Goal: Check status: Check status

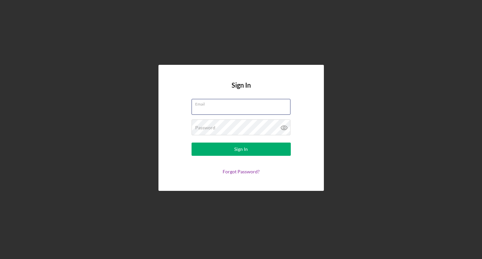
type input "[EMAIL_ADDRESS][DOMAIN_NAME]"
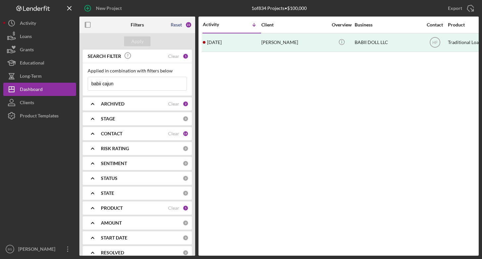
click at [179, 25] on div "Reset" at bounding box center [176, 24] width 11 height 5
click at [114, 81] on input at bounding box center [137, 83] width 99 height 13
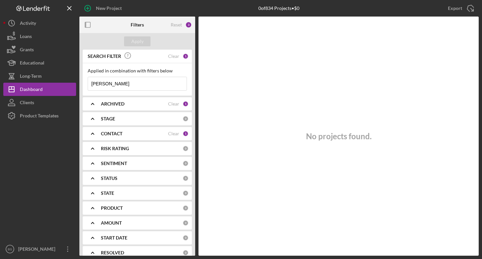
type input "[PERSON_NAME]"
click at [115, 85] on input "[PERSON_NAME]" at bounding box center [137, 83] width 99 height 13
click at [187, 25] on div "2" at bounding box center [188, 25] width 7 height 7
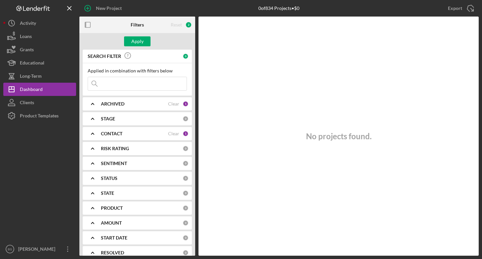
click at [175, 25] on div "Reset" at bounding box center [176, 24] width 11 height 5
click at [181, 23] on div "Reset" at bounding box center [176, 24] width 11 height 5
click at [193, 24] on div "Reset 2" at bounding box center [176, 25] width 39 height 17
click at [190, 24] on div "2" at bounding box center [188, 25] width 7 height 7
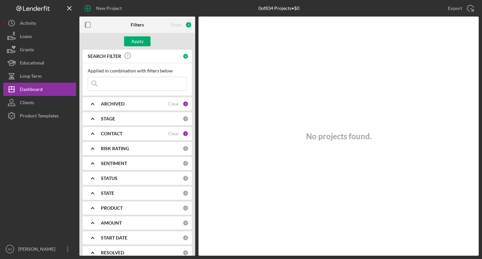
click at [92, 102] on icon "Icon/Expander" at bounding box center [92, 104] width 17 height 17
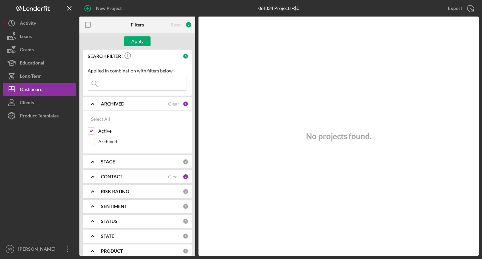
click at [92, 106] on icon "Icon/Expander" at bounding box center [92, 104] width 17 height 17
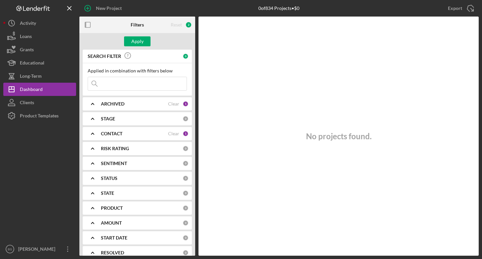
click at [91, 133] on icon "Icon/Expander" at bounding box center [92, 133] width 17 height 17
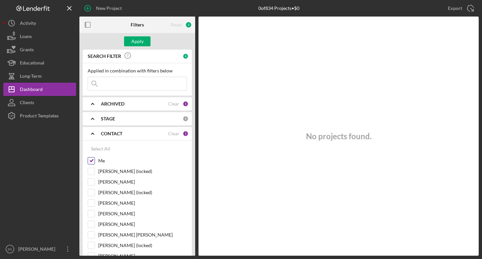
click at [91, 161] on input "Me" at bounding box center [91, 161] width 7 height 7
click at [99, 150] on div "Select All" at bounding box center [100, 148] width 19 height 13
checkbox input "true"
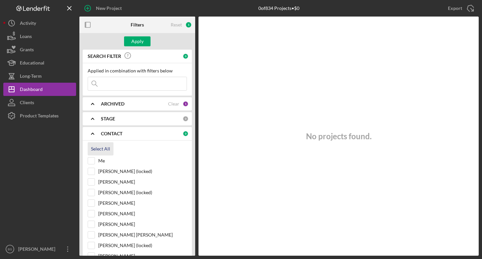
checkbox input "true"
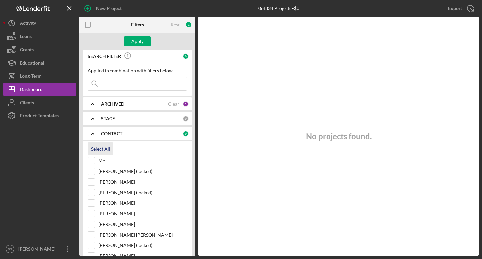
checkbox input "true"
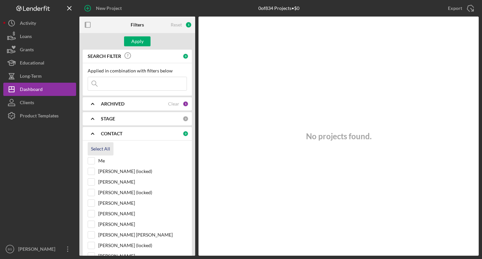
checkbox input "true"
click at [124, 83] on input at bounding box center [137, 83] width 99 height 13
type input "[PERSON_NAME]"
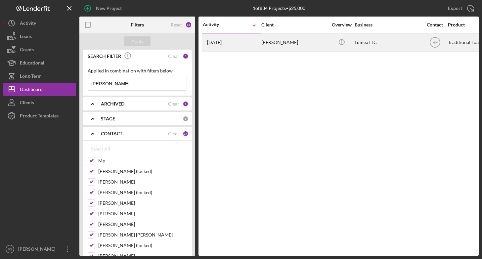
click at [222, 41] on time "[DATE]" at bounding box center [214, 42] width 15 height 5
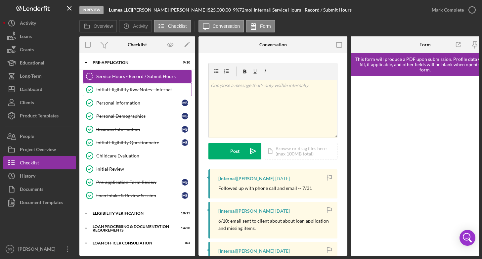
click at [146, 89] on div "Initial Eligibility Rvw Notes - Internal" at bounding box center [143, 89] width 95 height 5
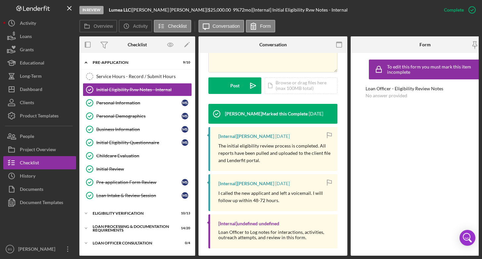
scroll to position [172, 0]
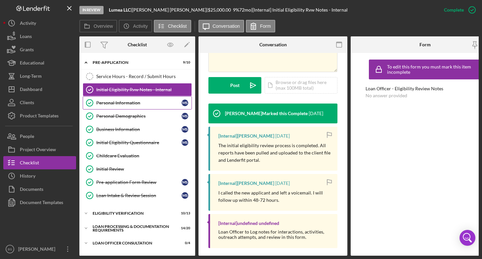
click at [121, 101] on div "Personal Information" at bounding box center [138, 102] width 85 height 5
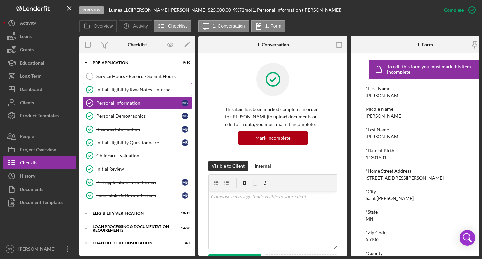
click at [152, 90] on div "Initial Eligibility Rvw Notes - Internal" at bounding box center [143, 89] width 95 height 5
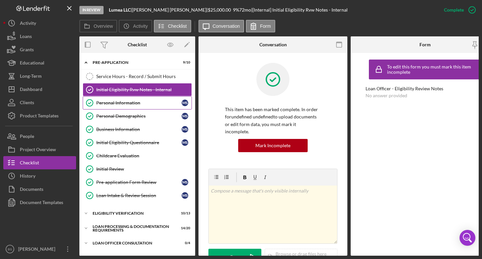
click at [139, 102] on div "Personal Information" at bounding box center [138, 102] width 85 height 5
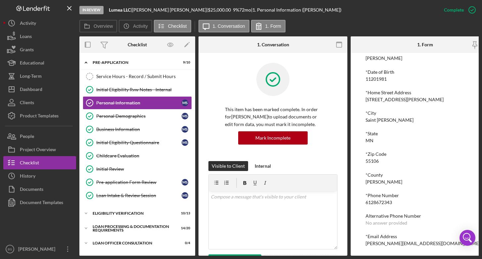
scroll to position [81, 0]
click at [126, 115] on div "Personal Demographics" at bounding box center [138, 115] width 85 height 5
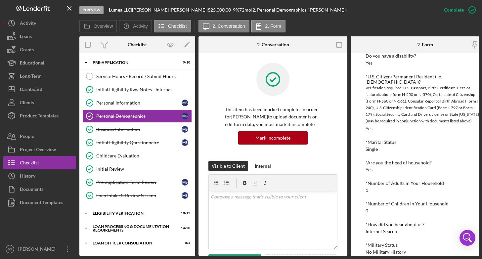
scroll to position [182, 0]
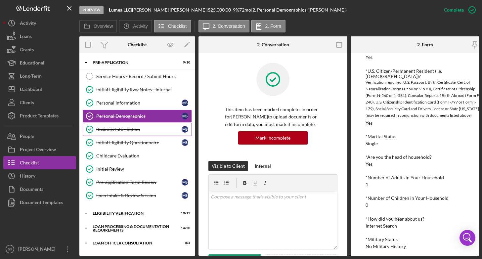
click at [124, 130] on div "Business Information" at bounding box center [138, 129] width 85 height 5
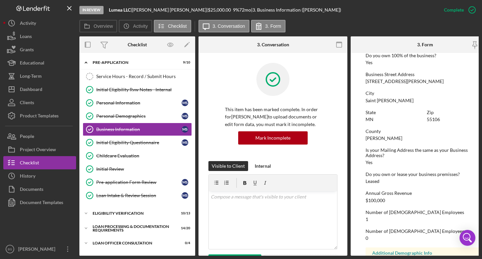
scroll to position [303, 0]
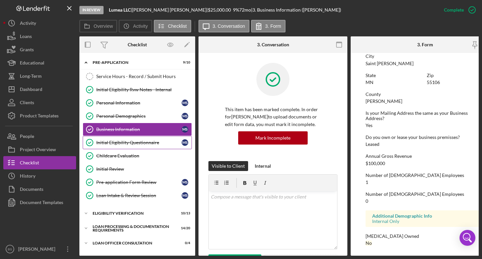
click at [113, 141] on div "Initial Eligibility Questionnaire" at bounding box center [138, 142] width 85 height 5
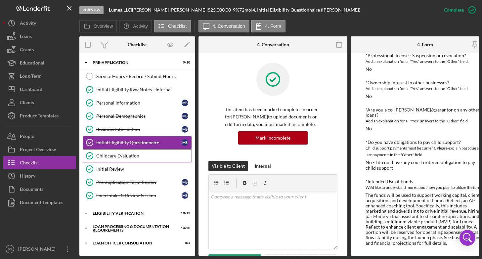
click at [125, 154] on div "Childcare Evaluation" at bounding box center [143, 155] width 95 height 5
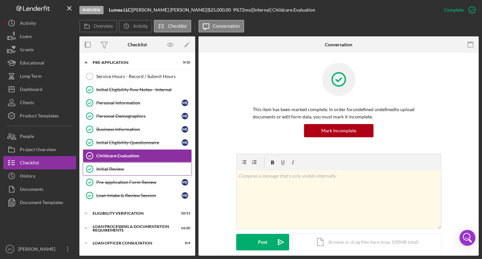
click at [119, 169] on div "Initial Review" at bounding box center [143, 168] width 95 height 5
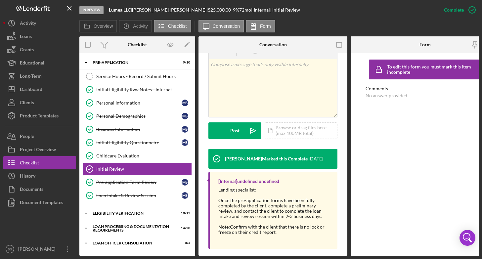
scroll to position [127, 0]
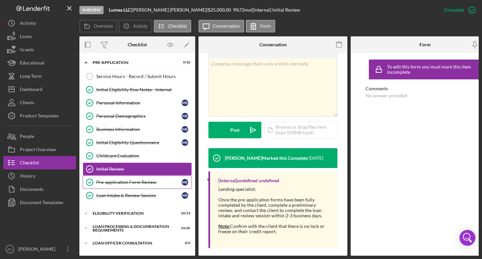
click at [138, 180] on div "Pre-application Form Review" at bounding box center [138, 182] width 85 height 5
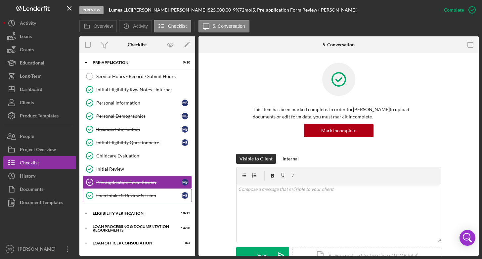
click at [132, 195] on div "Loan Intake & Review Session" at bounding box center [138, 195] width 85 height 5
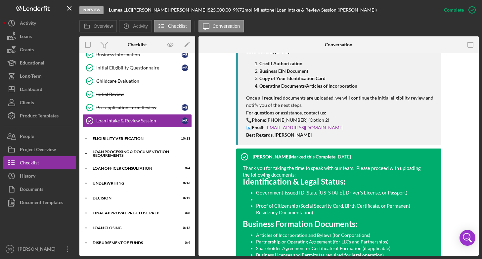
scroll to position [82, 0]
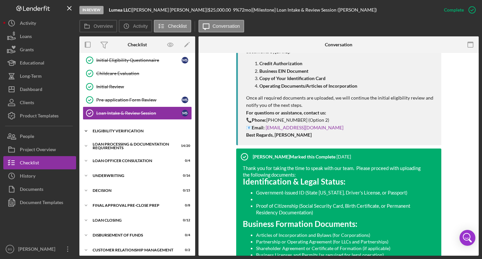
click at [124, 128] on div "Icon/Expander Eligibility Verification 10 / 13" at bounding box center [137, 130] width 116 height 13
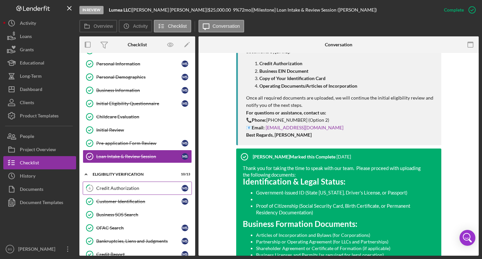
scroll to position [0, 0]
